Goal: Complete application form

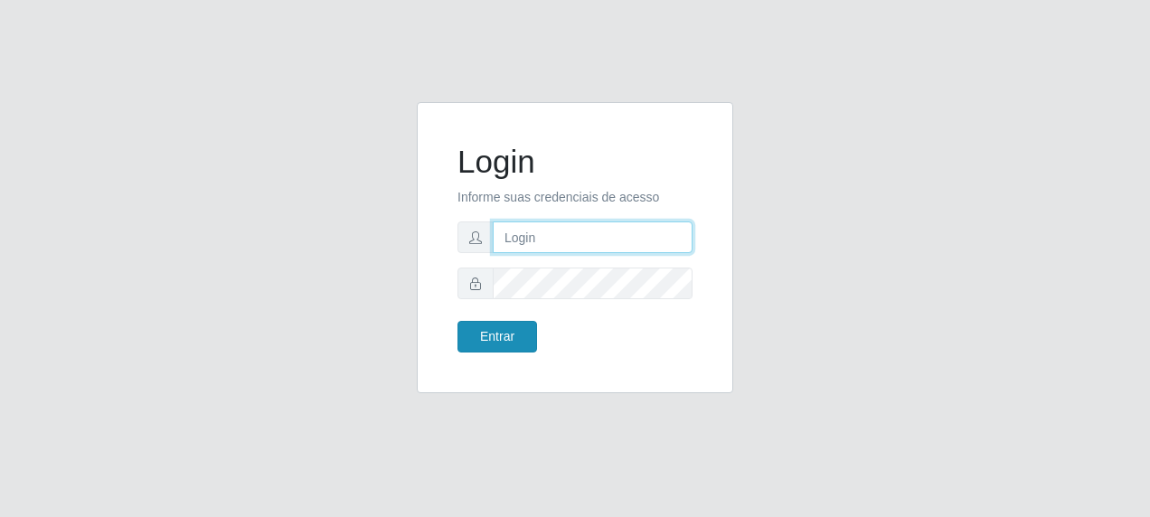
type input "[PERSON_NAME][EMAIL_ADDRESS][PERSON_NAME][DOMAIN_NAME]"
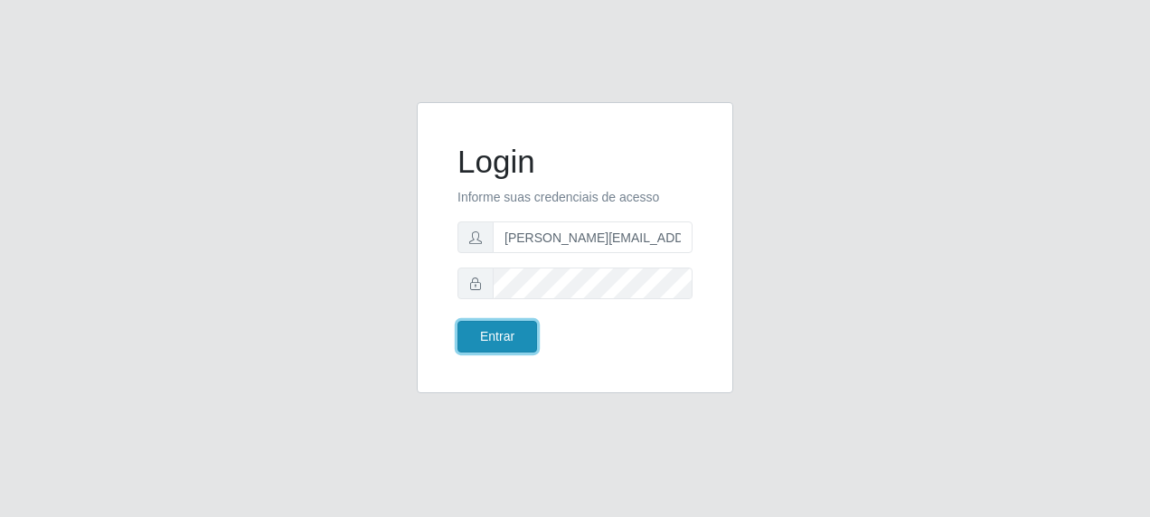
click at [497, 334] on button "Entrar" at bounding box center [498, 337] width 80 height 32
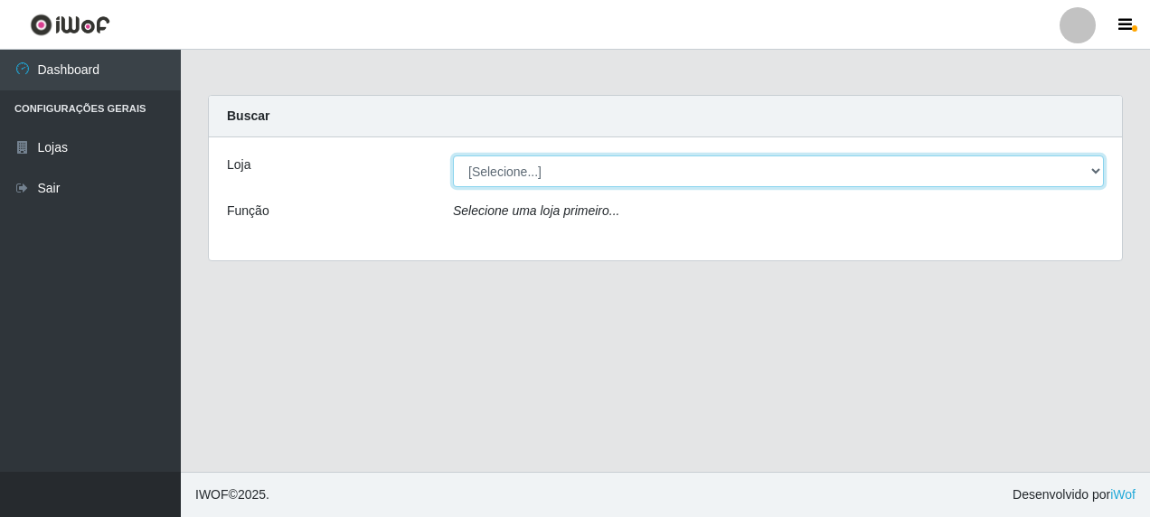
click at [1095, 169] on select "[Selecione...] [PERSON_NAME] - [GEOGRAPHIC_DATA]" at bounding box center [778, 172] width 651 height 32
select select "506"
click at [453, 156] on select "[Selecione...] [PERSON_NAME] - [GEOGRAPHIC_DATA]" at bounding box center [778, 172] width 651 height 32
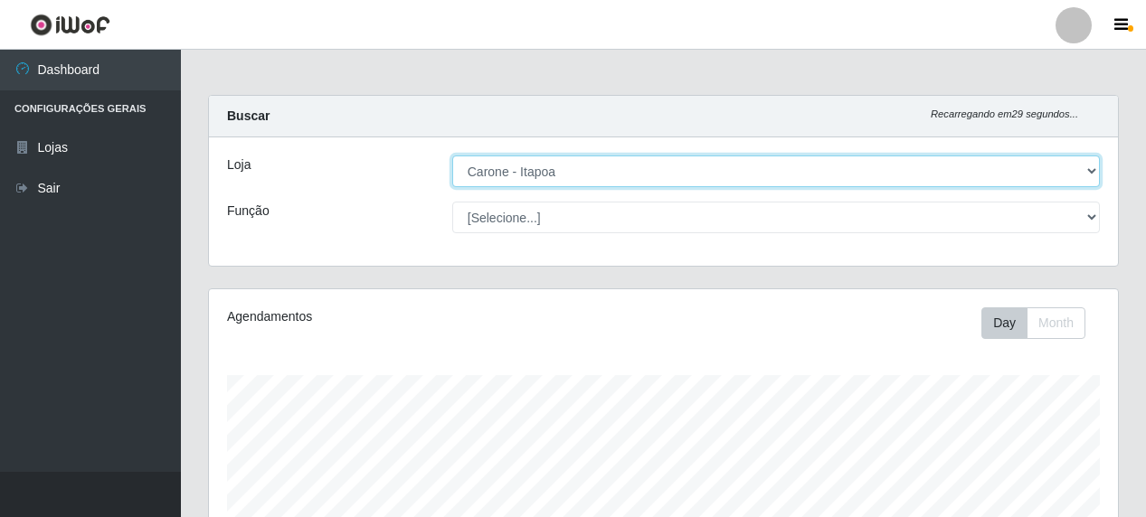
scroll to position [375, 909]
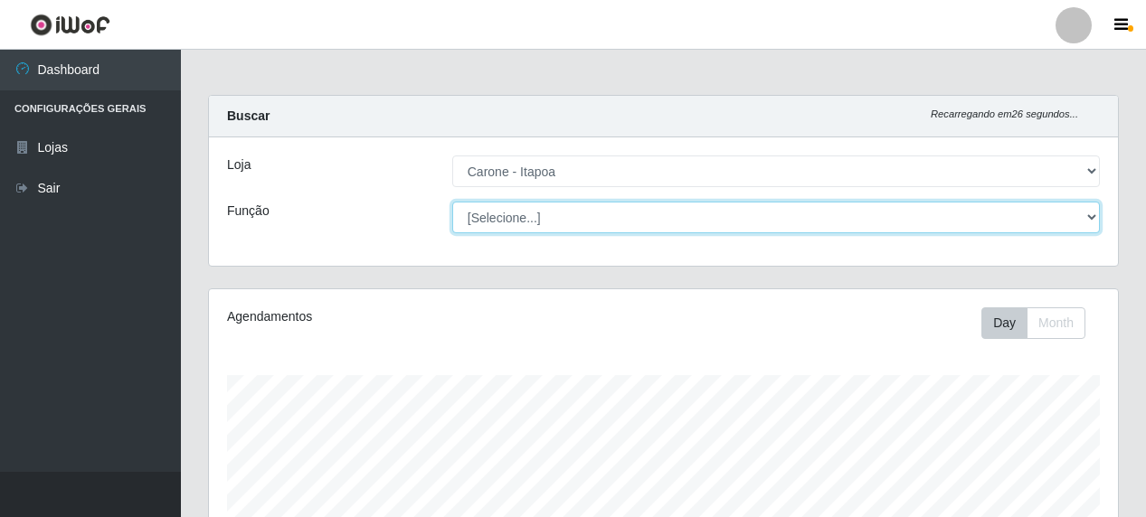
click at [1095, 216] on select "[Selecione...] Embalador Embalador + Embalador ++ Repositor Repositor + Reposit…" at bounding box center [776, 218] width 648 height 32
click at [452, 202] on select "[Selecione...] Embalador Embalador + Embalador ++ Repositor Repositor + Reposit…" at bounding box center [776, 218] width 648 height 32
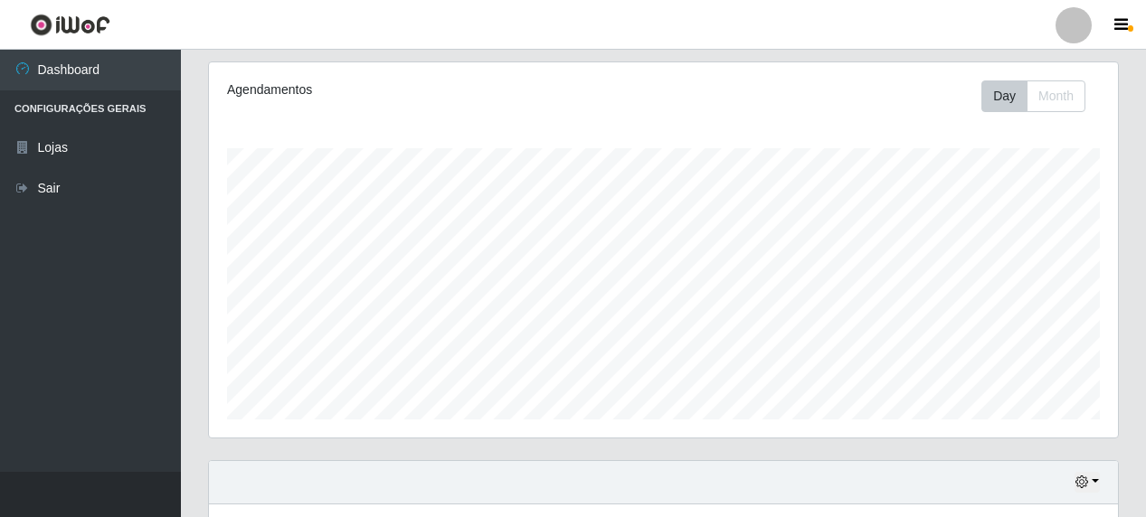
scroll to position [220, 0]
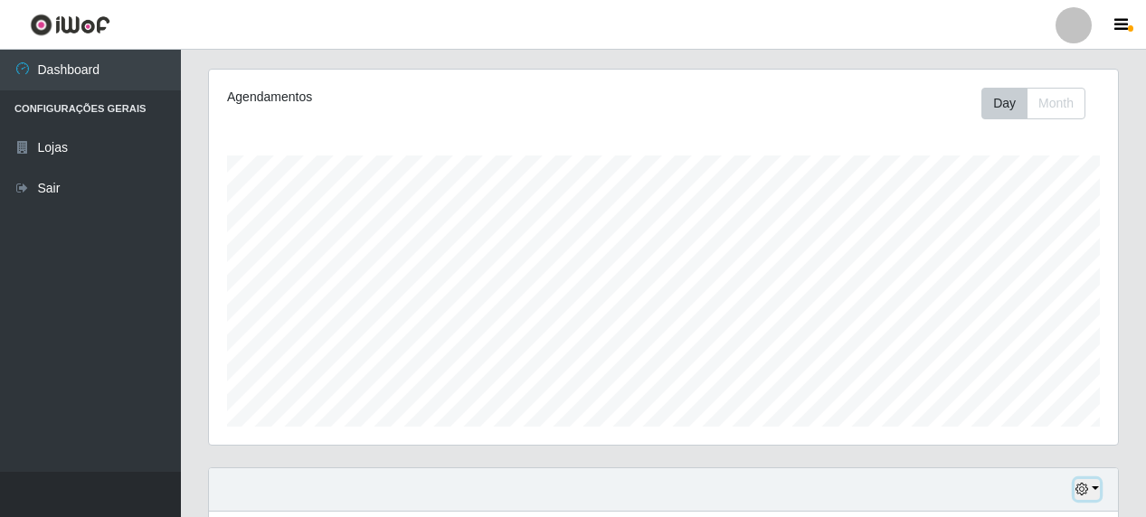
click at [1093, 487] on button "button" at bounding box center [1086, 489] width 25 height 21
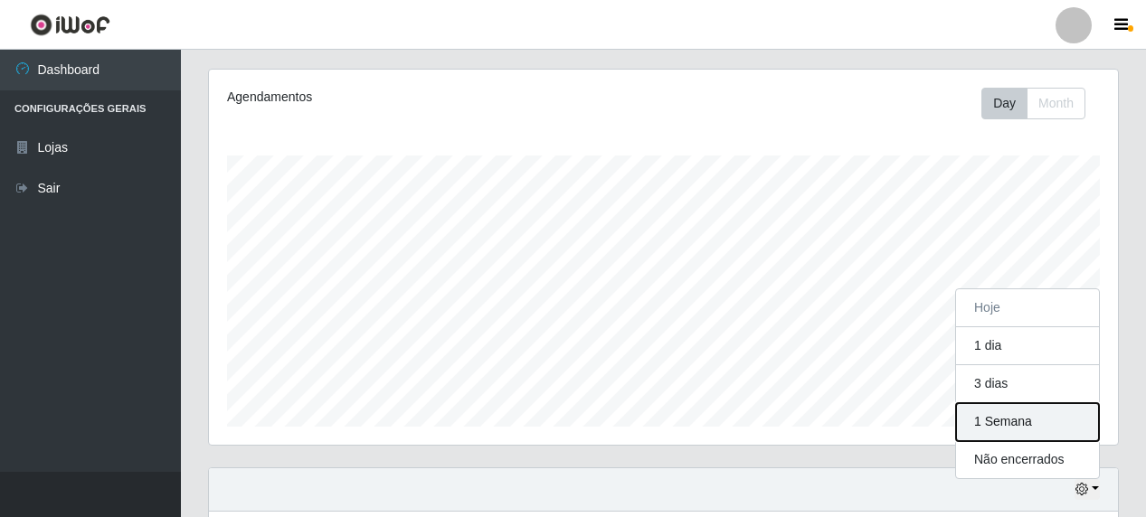
click at [1015, 421] on button "1 Semana" at bounding box center [1027, 422] width 143 height 38
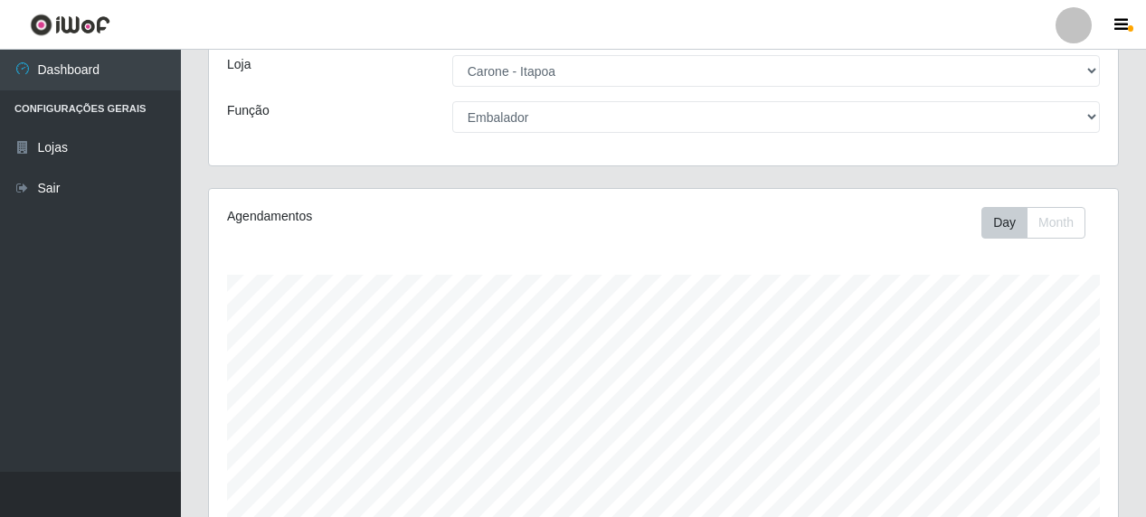
scroll to position [101, 0]
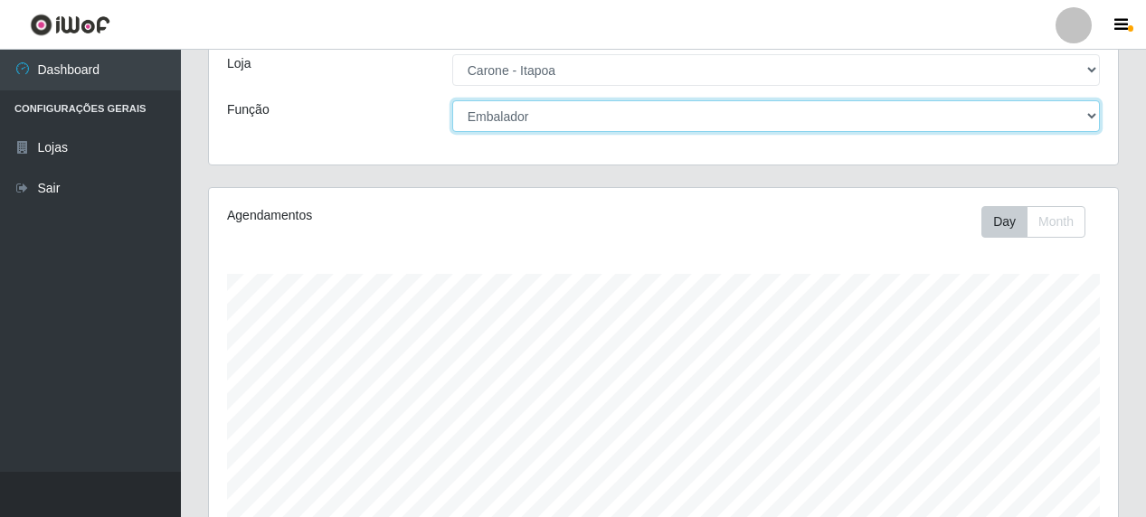
click at [1092, 118] on select "[Selecione...] Embalador Embalador + Embalador ++ Repositor Repositor + Reposit…" at bounding box center [776, 116] width 648 height 32
click at [452, 100] on select "[Selecione...] Embalador Embalador + Embalador ++ Repositor Repositor + Reposit…" at bounding box center [776, 116] width 648 height 32
click at [1096, 111] on select "[Selecione...] Embalador Embalador + Embalador ++ Repositor Repositor + Reposit…" at bounding box center [776, 116] width 648 height 32
click at [452, 100] on select "[Selecione...] Embalador Embalador + Embalador ++ Repositor Repositor + Reposit…" at bounding box center [776, 116] width 648 height 32
click at [1097, 115] on select "[Selecione...] Embalador Embalador + Embalador ++ Repositor Repositor + Reposit…" at bounding box center [776, 116] width 648 height 32
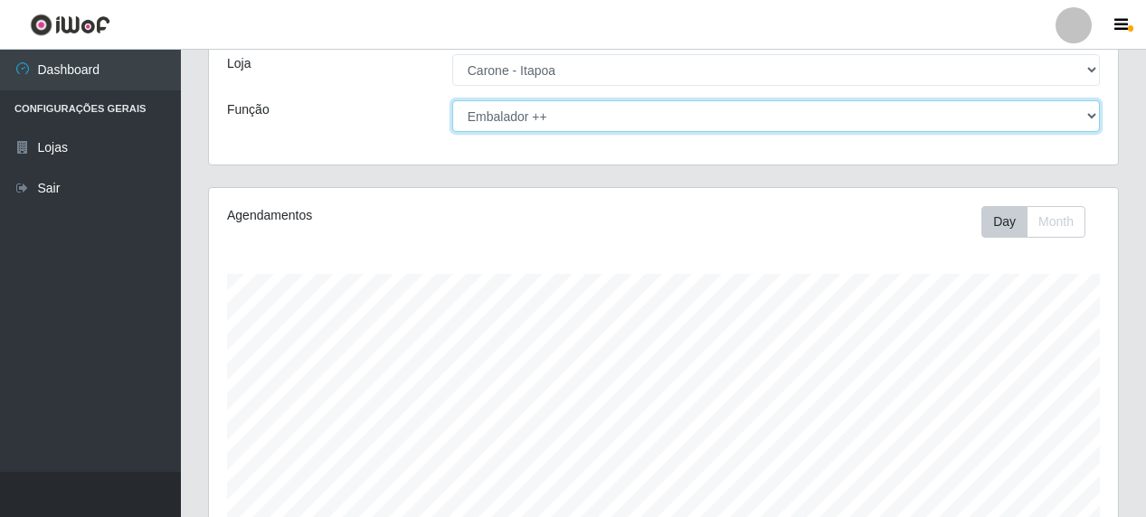
click at [452, 100] on select "[Selecione...] Embalador Embalador + Embalador ++ Repositor Repositor + Reposit…" at bounding box center [776, 116] width 648 height 32
click at [1088, 119] on select "[Selecione...] Embalador Embalador + Embalador ++ Repositor Repositor + Reposit…" at bounding box center [776, 116] width 648 height 32
select select "1"
click at [452, 100] on select "[Selecione...] Embalador Embalador + Embalador ++ Repositor Repositor + Reposit…" at bounding box center [776, 116] width 648 height 32
